Goal: Task Accomplishment & Management: Use online tool/utility

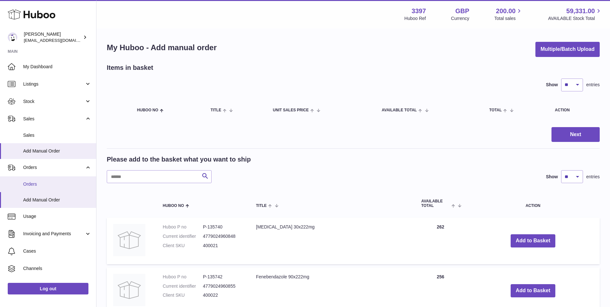
click at [34, 185] on span "Orders" at bounding box center [57, 184] width 68 height 6
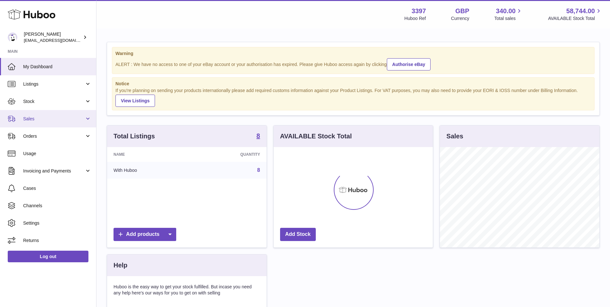
scroll to position [100, 159]
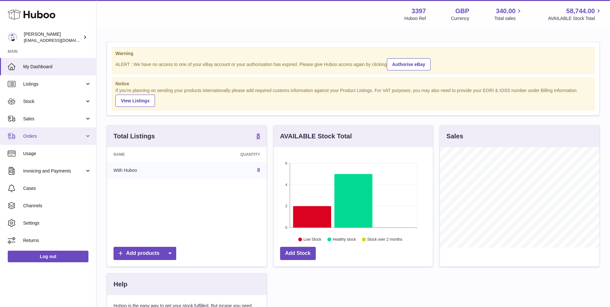
click at [32, 140] on link "Orders" at bounding box center [48, 135] width 96 height 17
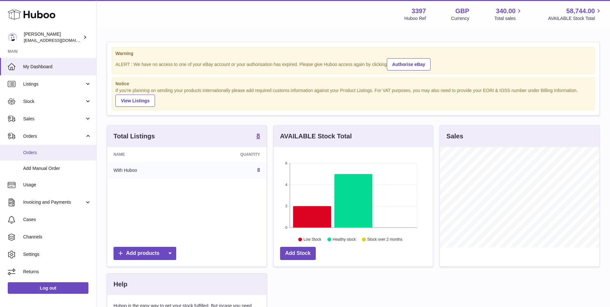
click at [42, 150] on span "Orders" at bounding box center [57, 153] width 68 height 6
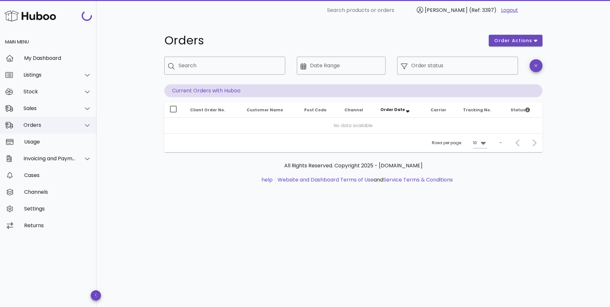
drag, startPoint x: 36, startPoint y: 124, endPoint x: 37, endPoint y: 128, distance: 3.7
click at [36, 124] on div "Orders" at bounding box center [49, 125] width 52 height 6
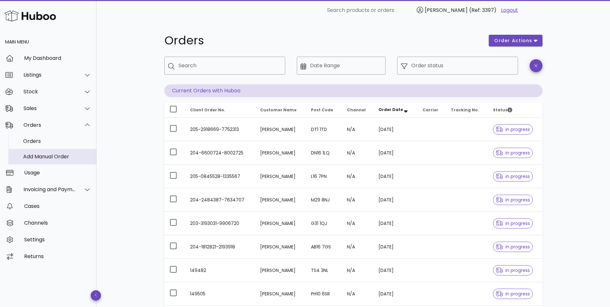
click at [37, 154] on div "Add Manual Order" at bounding box center [57, 156] width 68 height 6
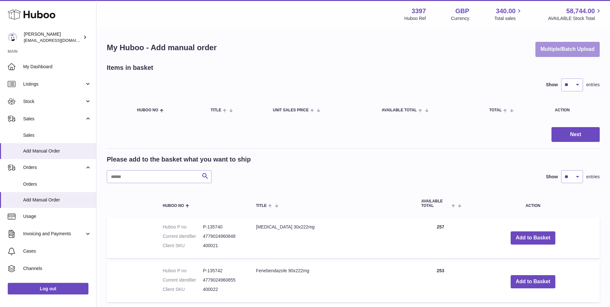
click at [567, 43] on button "Multiple/Batch Upload" at bounding box center [568, 49] width 64 height 15
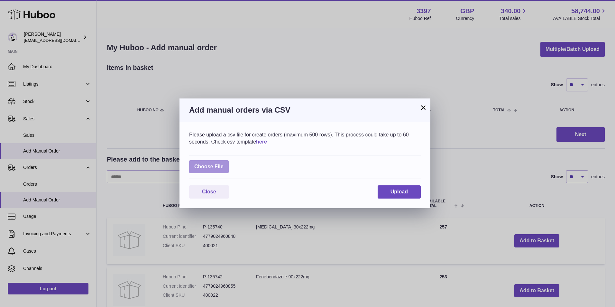
click at [191, 168] on label at bounding box center [209, 166] width 40 height 13
click at [224, 164] on input "file" at bounding box center [224, 163] width 0 height 0
type input "**********"
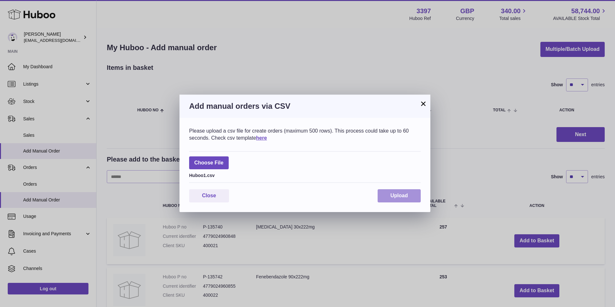
click at [412, 195] on button "Upload" at bounding box center [399, 195] width 43 height 13
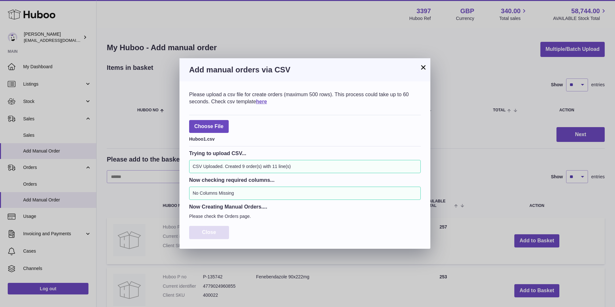
click at [216, 232] on span "Close" at bounding box center [209, 231] width 14 height 5
